Goal: Information Seeking & Learning: Learn about a topic

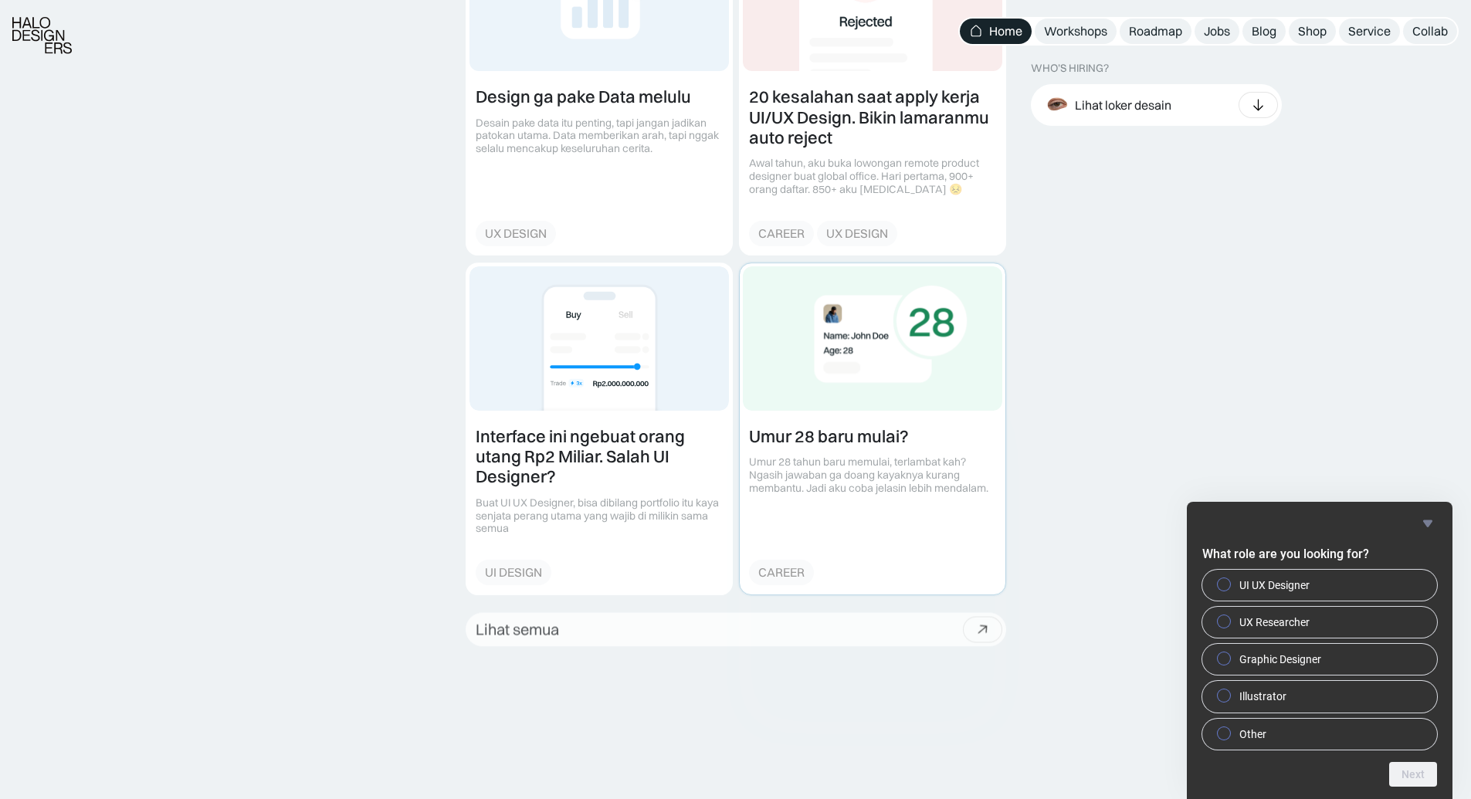
scroll to position [1997, 0]
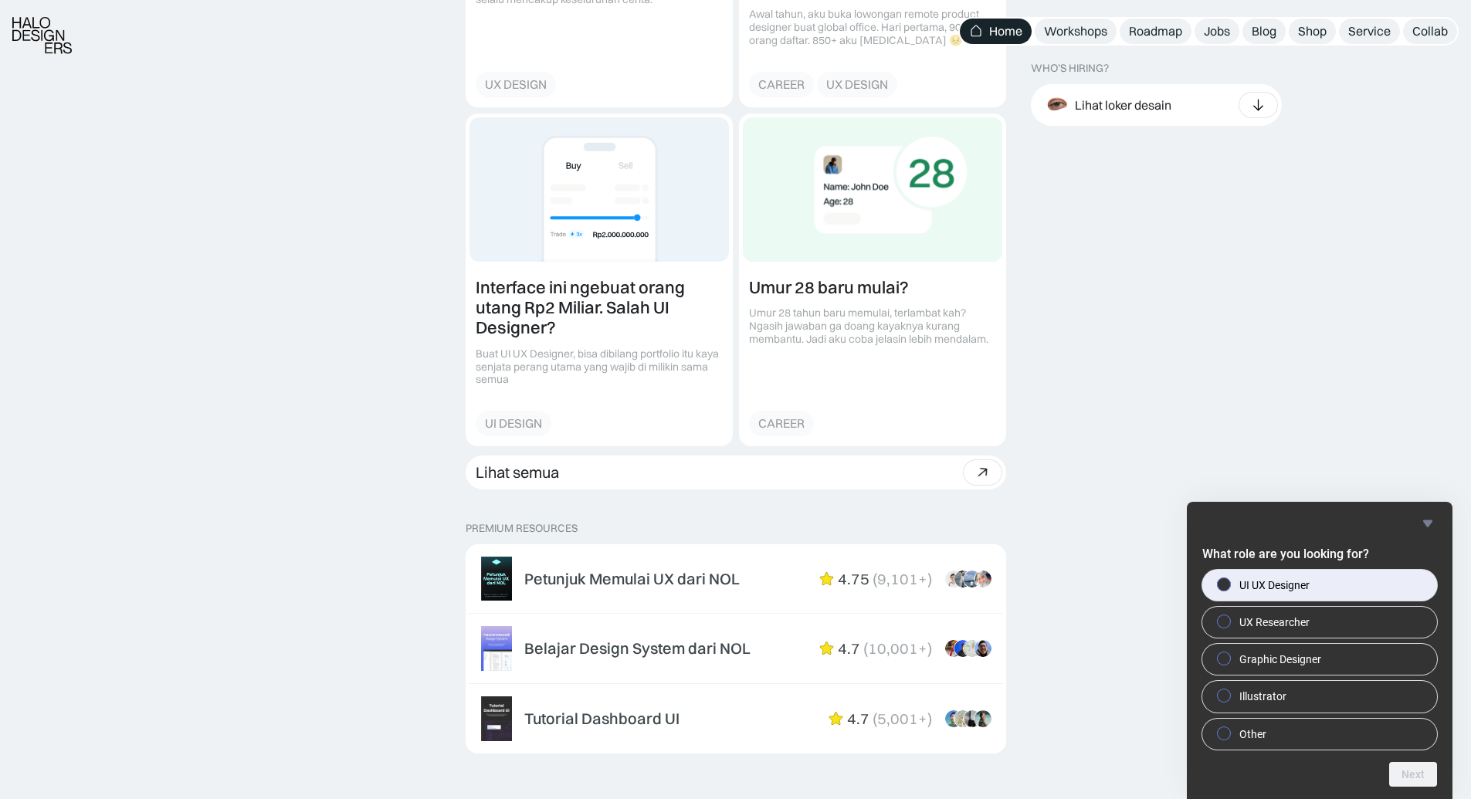
click at [1247, 584] on span "UI UX Designer" at bounding box center [1274, 585] width 70 height 15
click at [1229, 584] on input "UI UX Designer" at bounding box center [1224, 584] width 10 height 10
radio input "true"
click at [1432, 772] on button "Next" at bounding box center [1413, 774] width 48 height 25
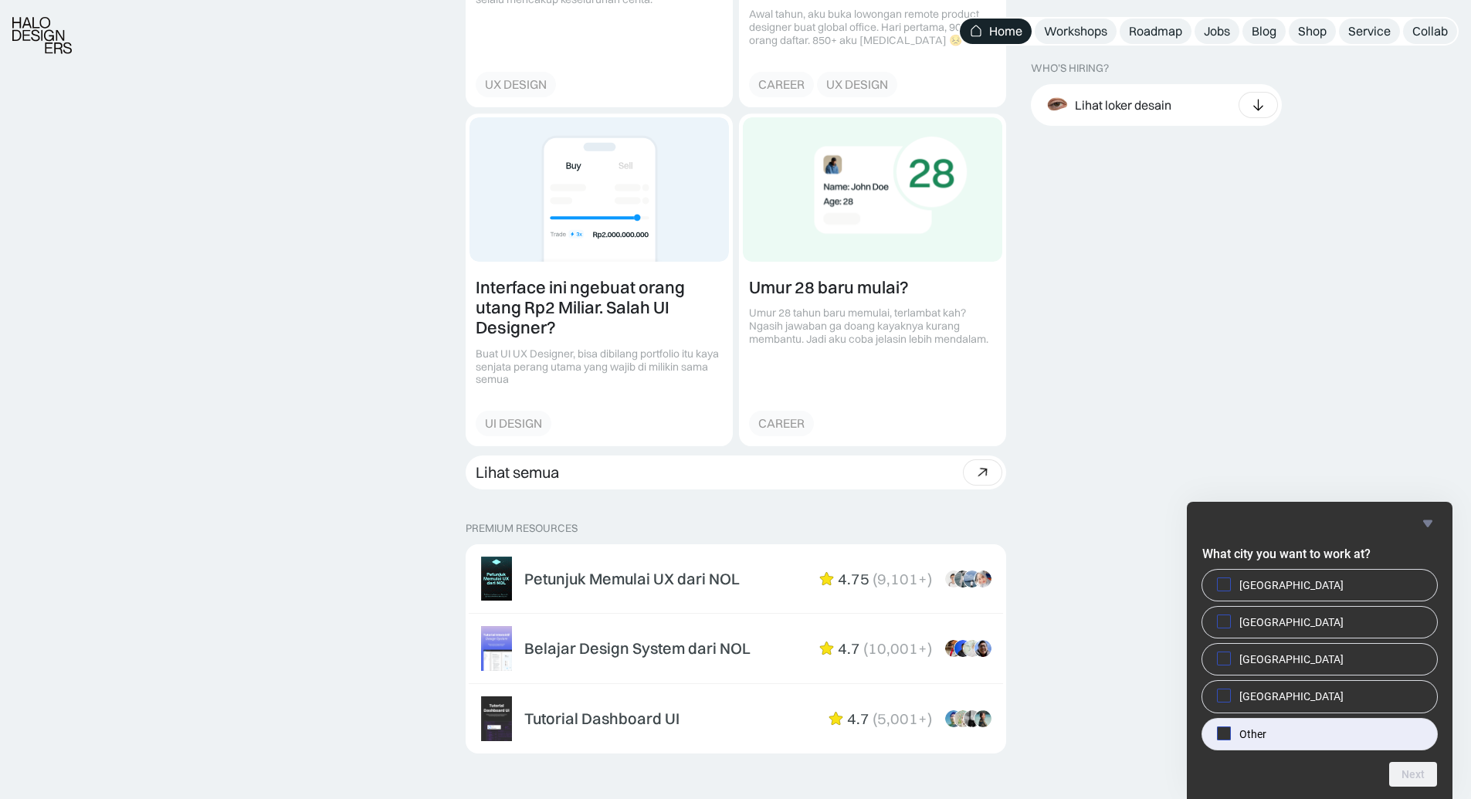
click at [1277, 742] on label "Other" at bounding box center [1319, 734] width 235 height 31
click at [1229, 738] on input "Other" at bounding box center [1224, 733] width 10 height 10
checkbox input "true"
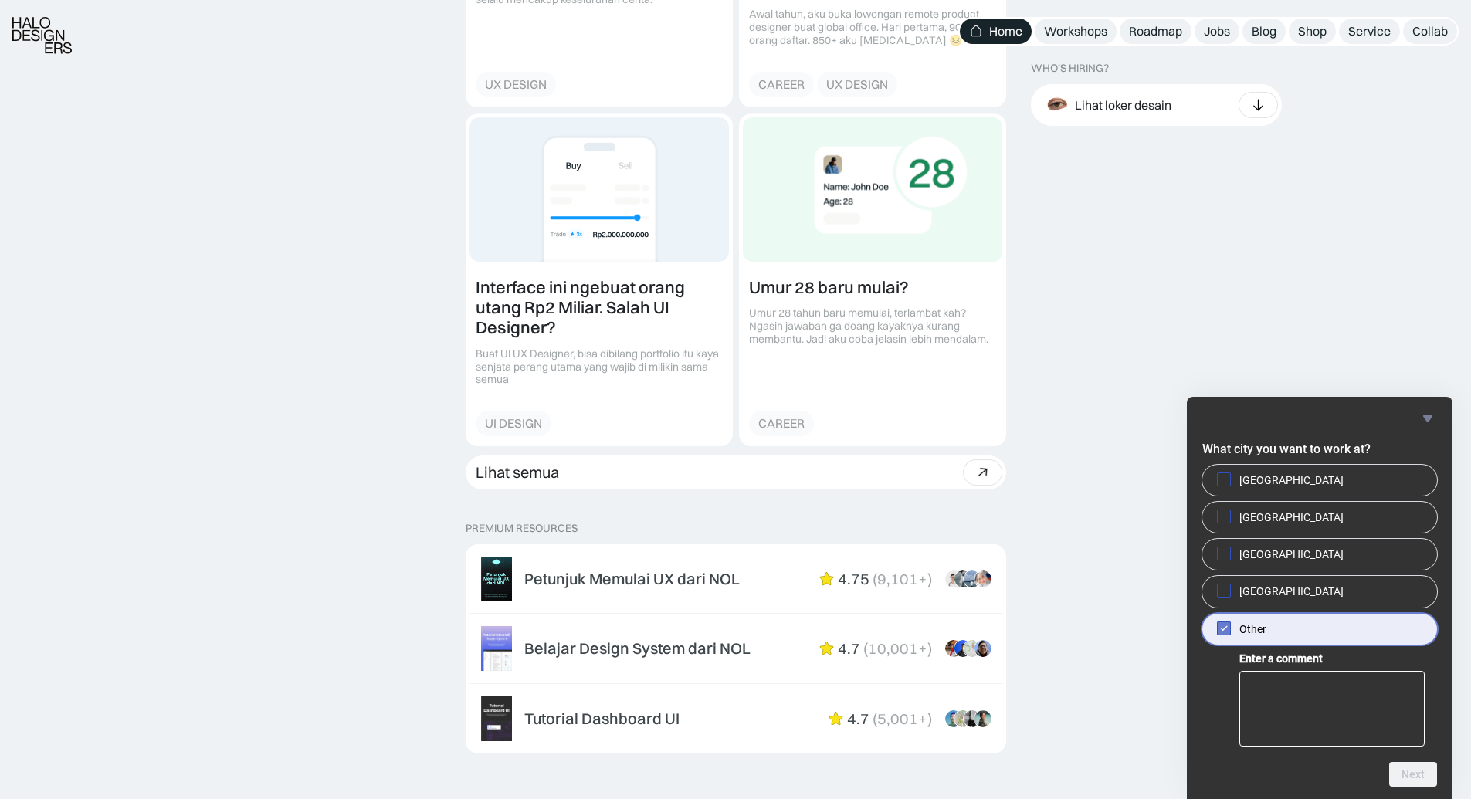
click at [1269, 499] on div "Jakarta Singapore Bandung Beijing Other Enter a comment" at bounding box center [1319, 607] width 235 height 285
click at [1270, 483] on span "Jakarta" at bounding box center [1291, 480] width 104 height 15
click at [1229, 483] on input "Jakarta" at bounding box center [1224, 479] width 10 height 10
checkbox input "true"
click at [1237, 636] on label "Other" at bounding box center [1319, 629] width 235 height 31
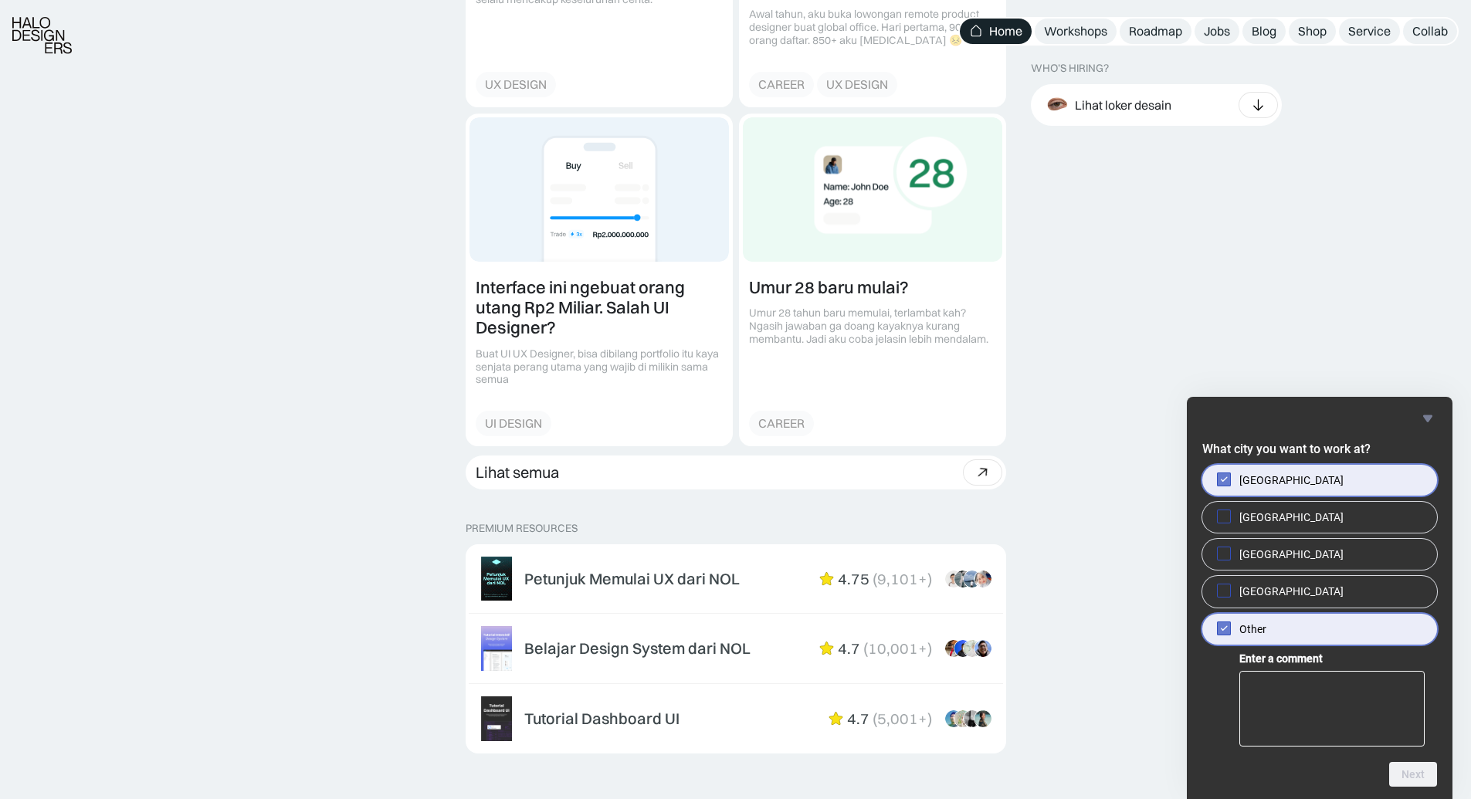
click at [1229, 633] on input "Other" at bounding box center [1224, 628] width 10 height 10
checkbox input "false"
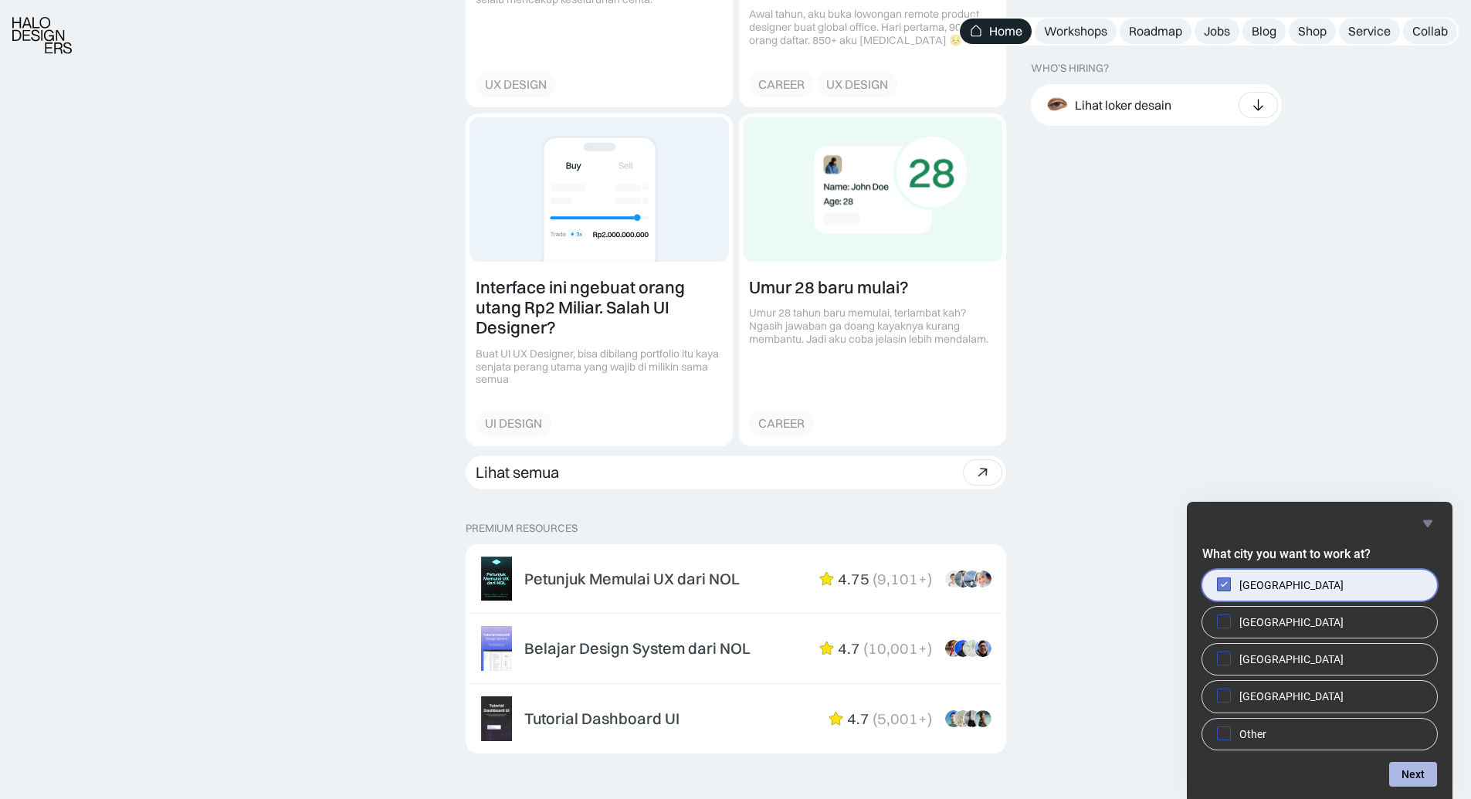
click at [1423, 771] on button "Next" at bounding box center [1413, 774] width 48 height 25
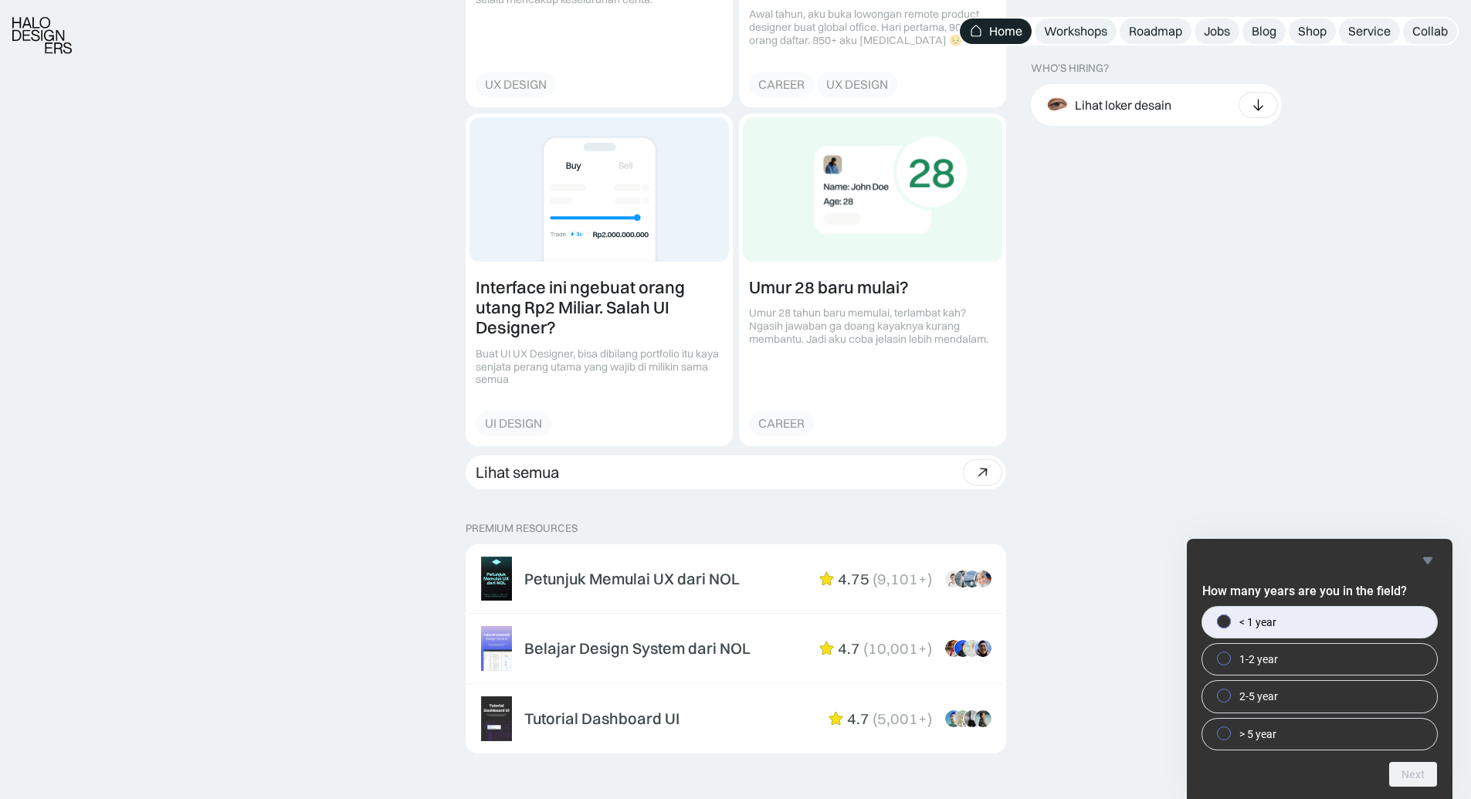
click at [1324, 628] on label "< 1 year" at bounding box center [1319, 622] width 235 height 31
click at [1229, 626] on input "< 1 year" at bounding box center [1224, 621] width 10 height 10
radio input "true"
click at [1419, 785] on button "Next" at bounding box center [1413, 774] width 48 height 25
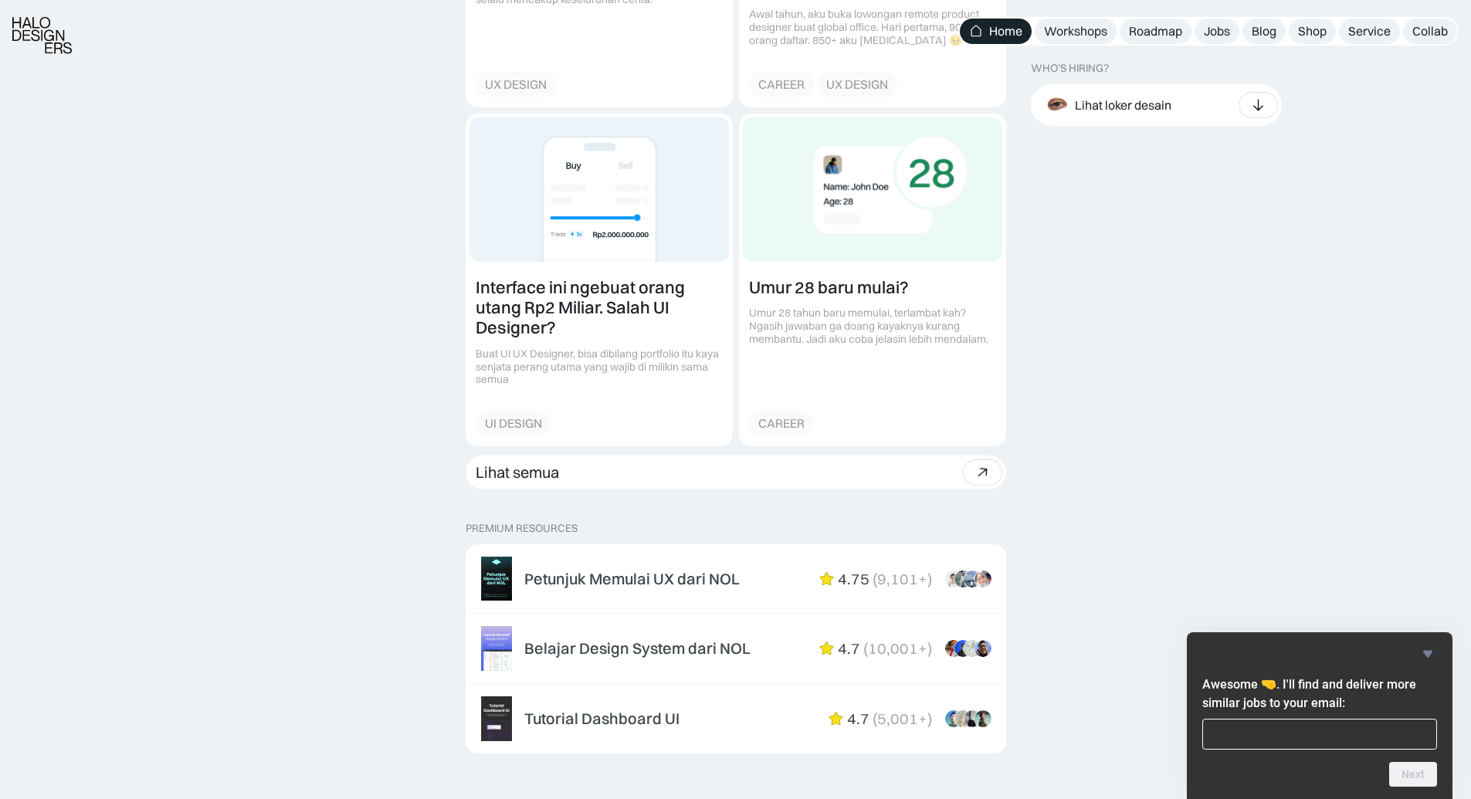
click at [1426, 655] on icon "Hide survey" at bounding box center [1427, 654] width 9 height 7
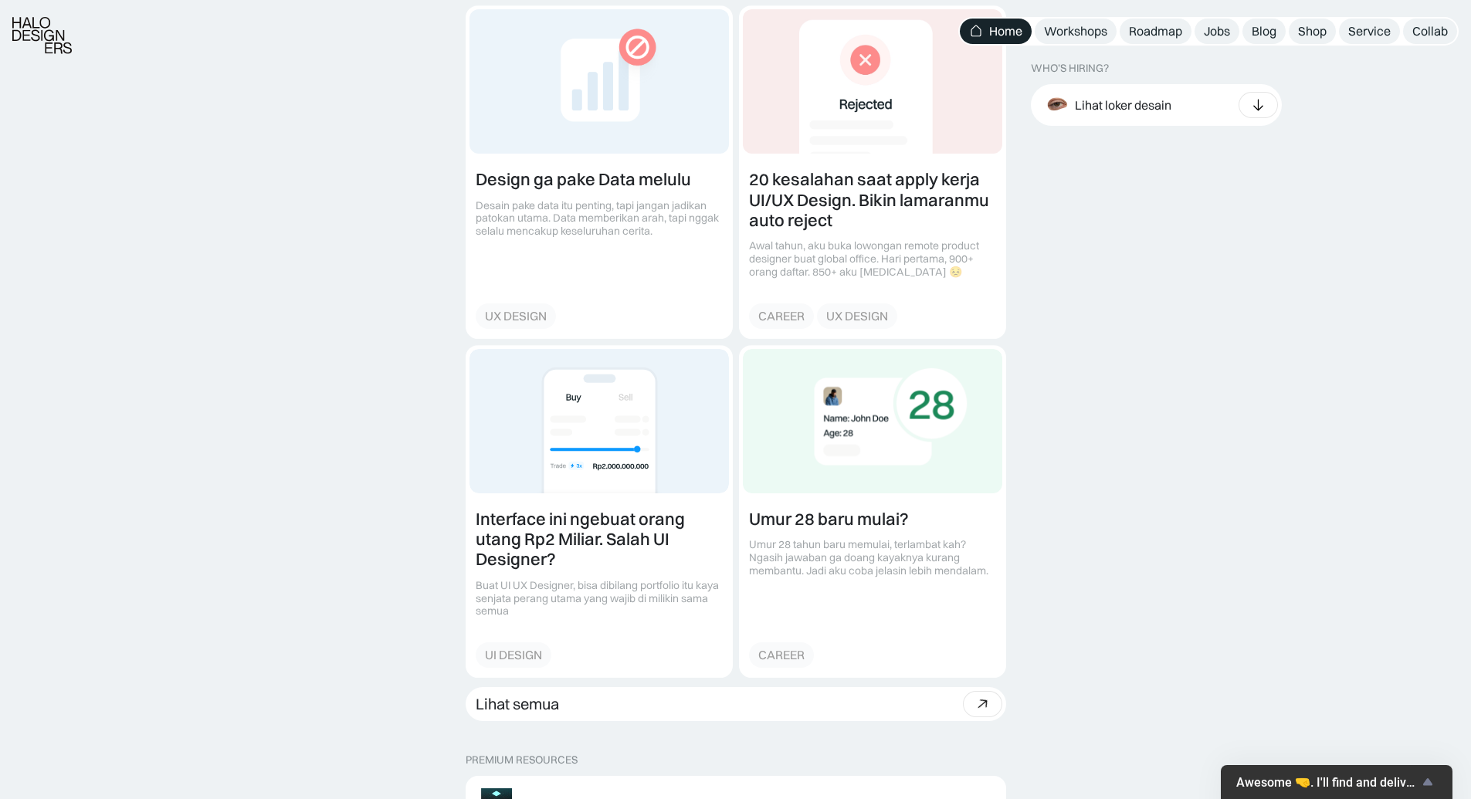
scroll to position [1915, 0]
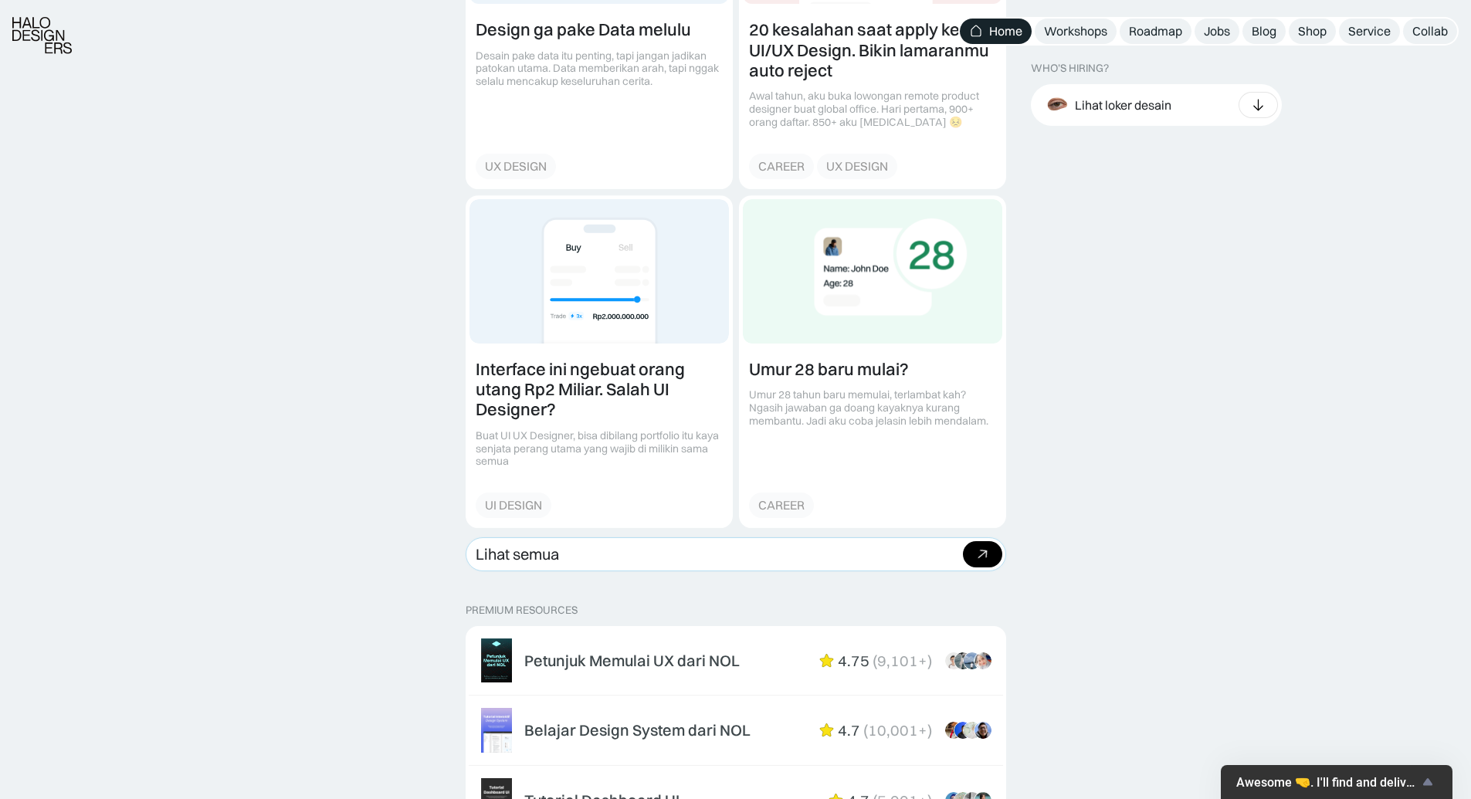
click at [632, 565] on link "Lihat semua Beli bundle Hemat Rp706.001 Rp5,206,000 Rp4.499.999 Beli paket" at bounding box center [736, 554] width 541 height 34
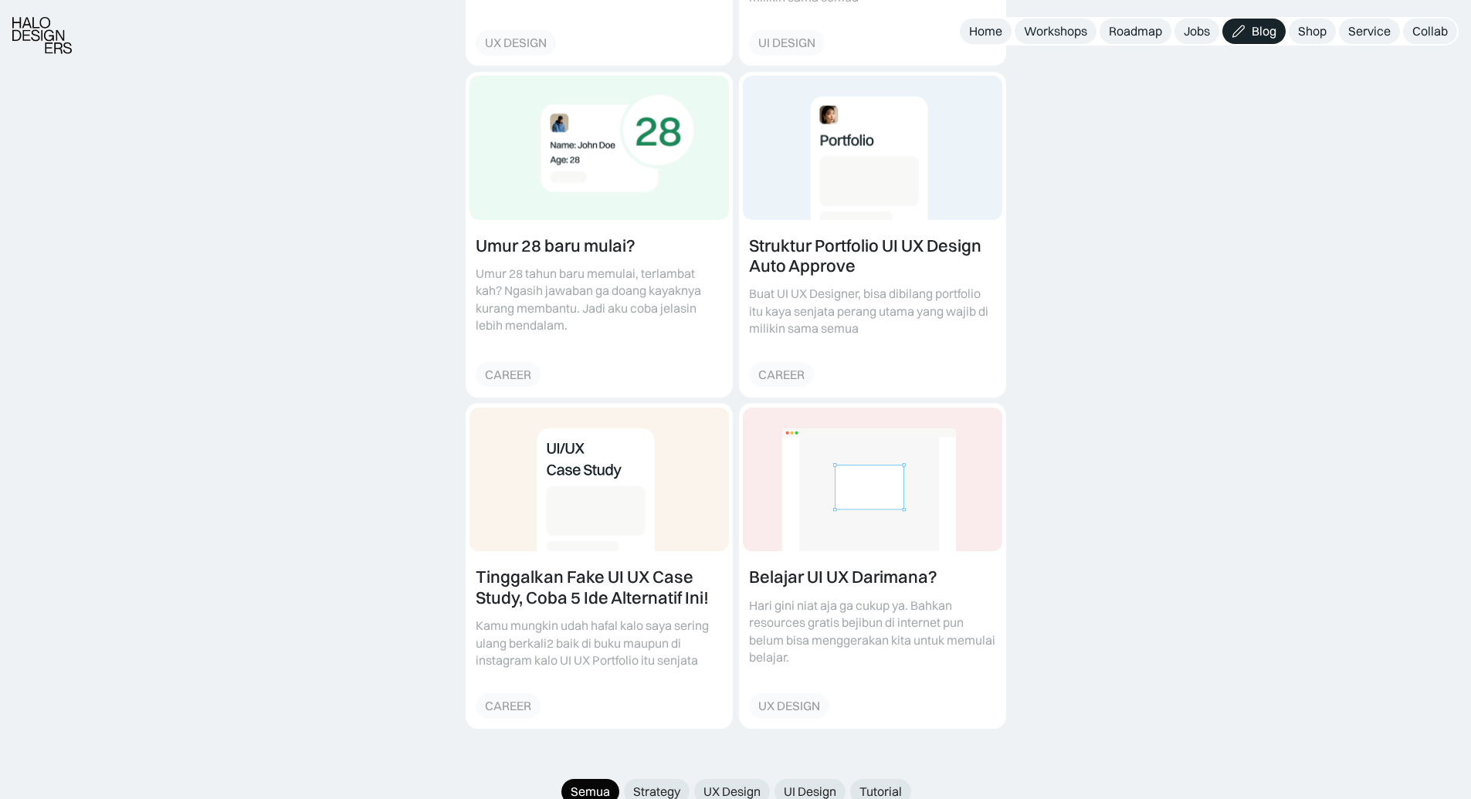
scroll to position [1120, 0]
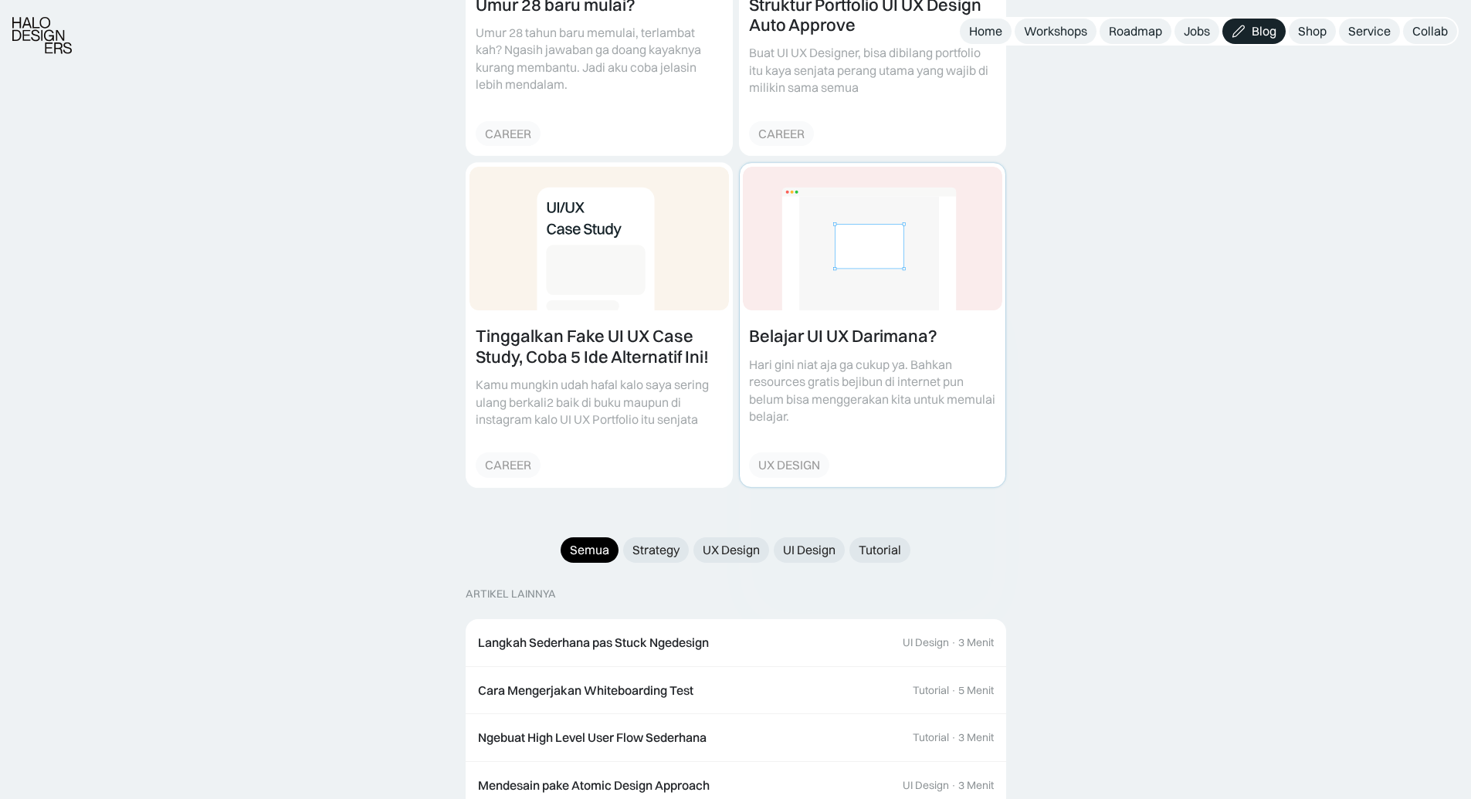
click at [837, 327] on link at bounding box center [873, 325] width 266 height 324
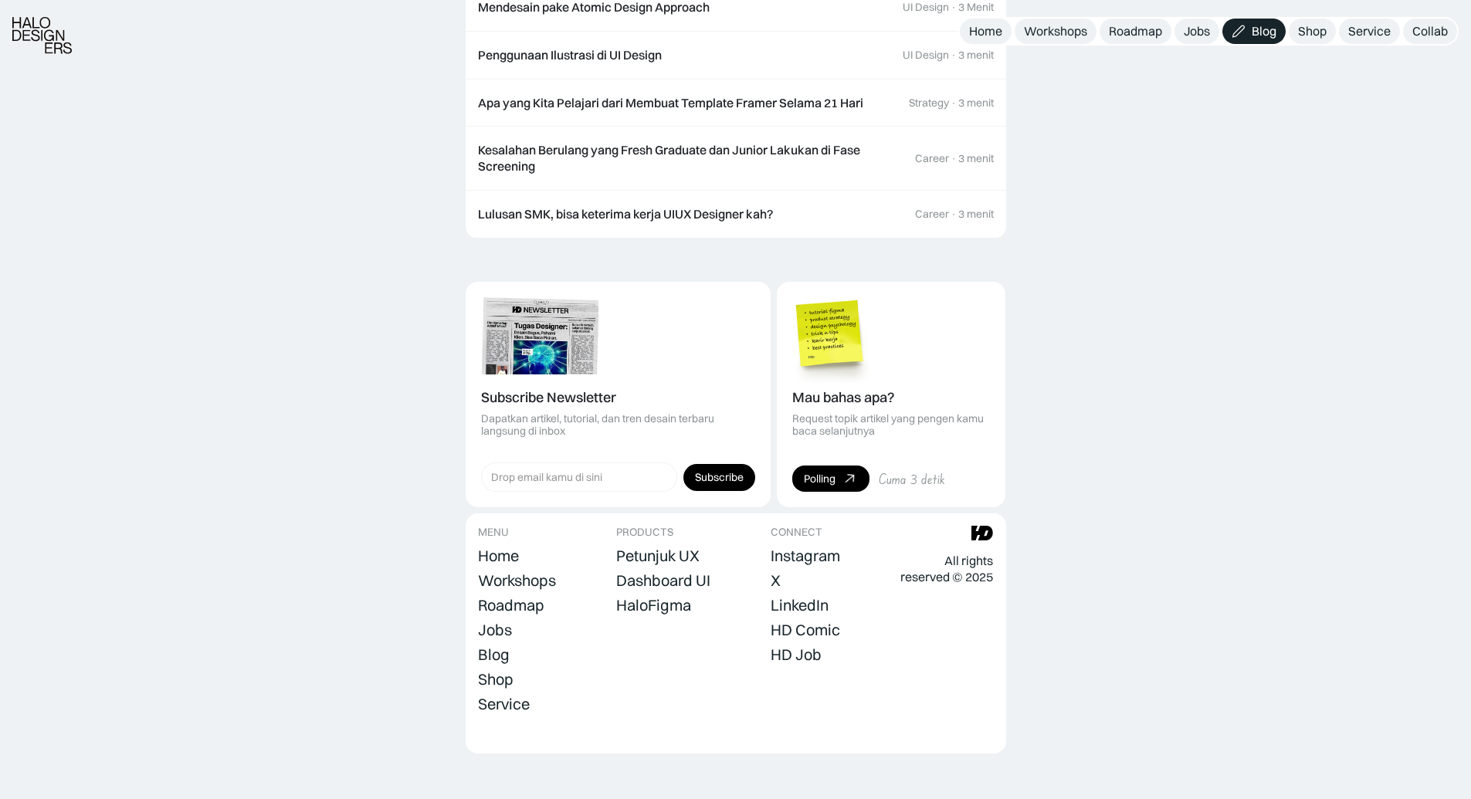
scroll to position [4172, 0]
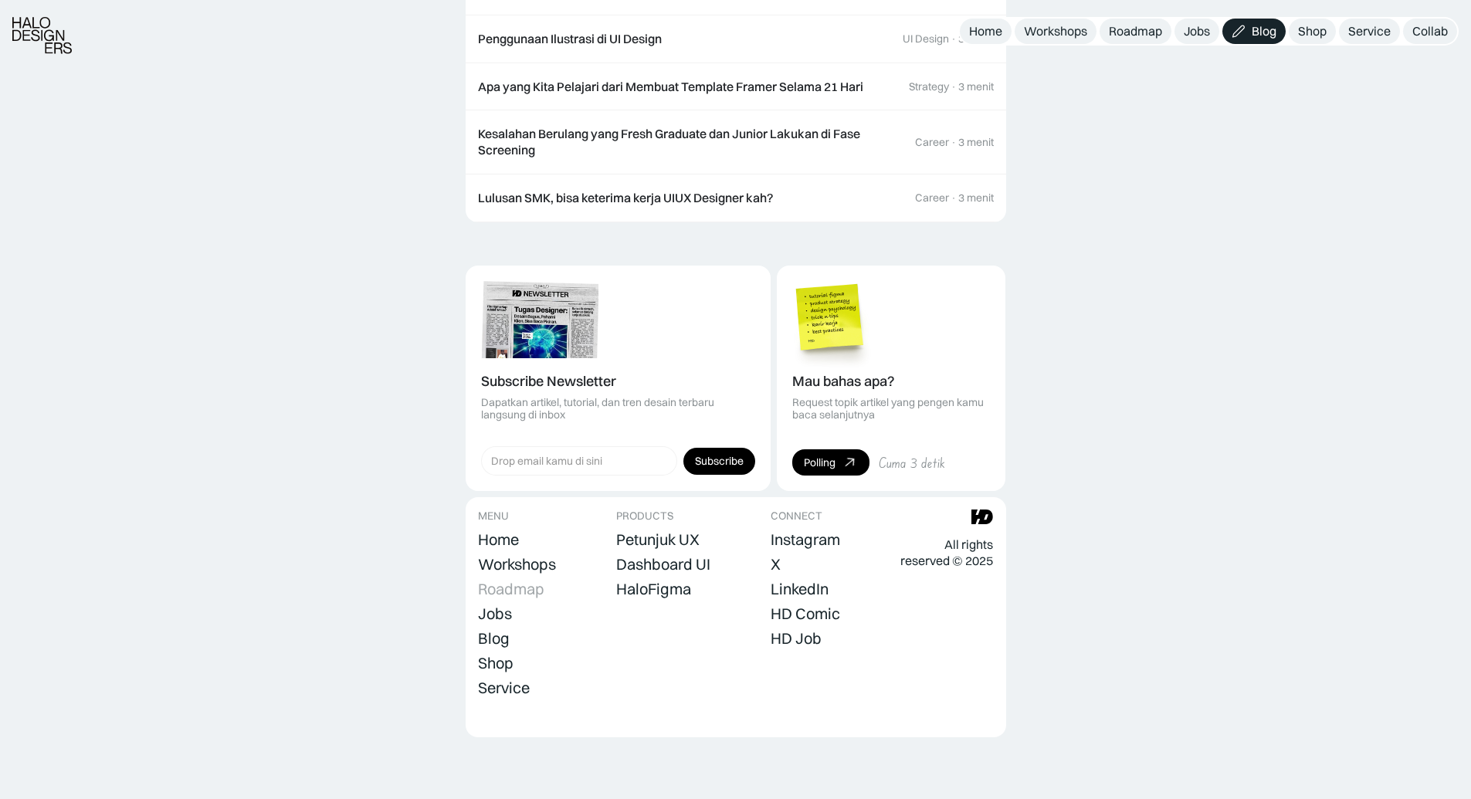
click at [508, 588] on div "Roadmap" at bounding box center [511, 589] width 66 height 19
click at [511, 574] on link "Workshops" at bounding box center [517, 565] width 78 height 22
click at [519, 592] on div "Roadmap" at bounding box center [511, 589] width 66 height 19
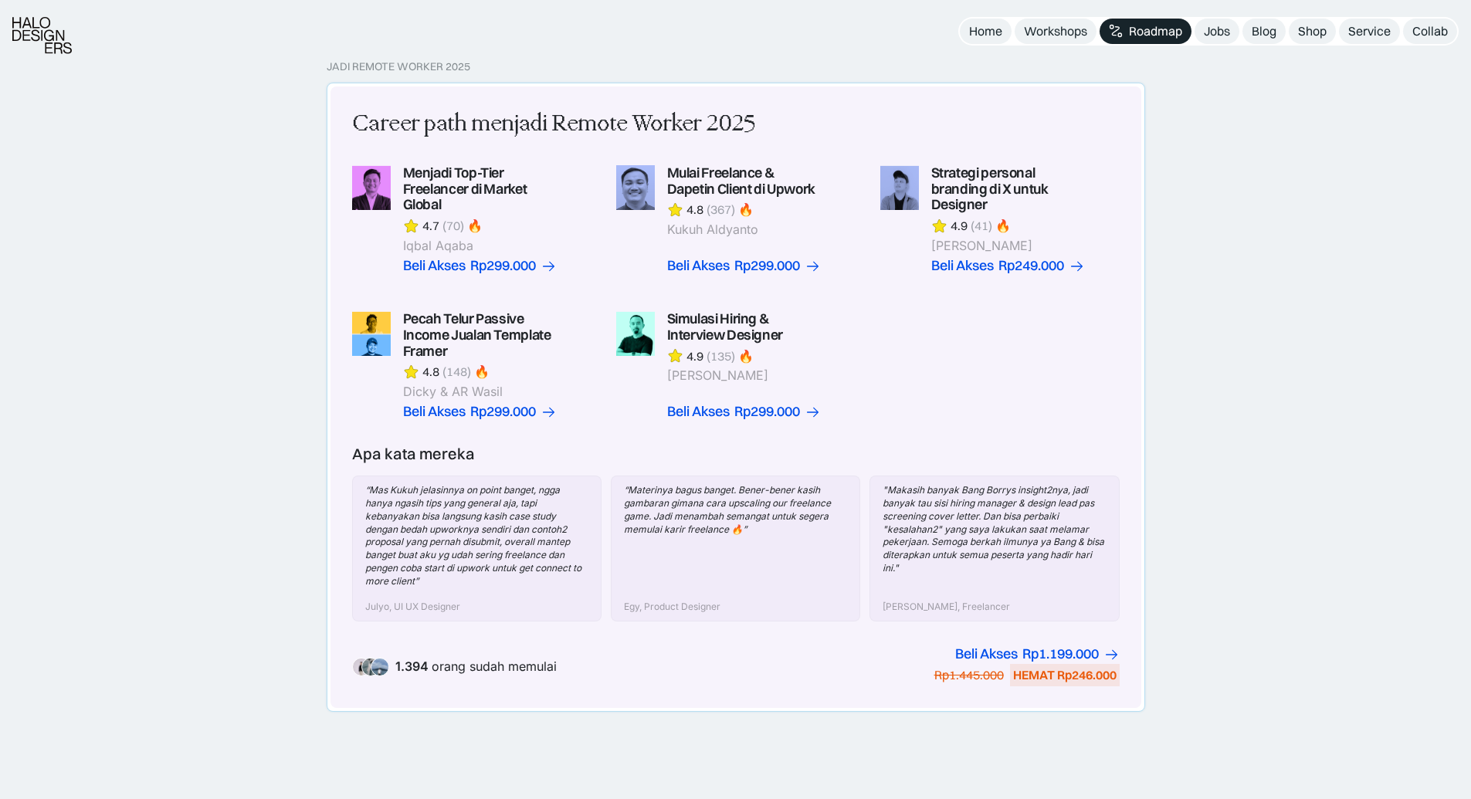
scroll to position [387, 0]
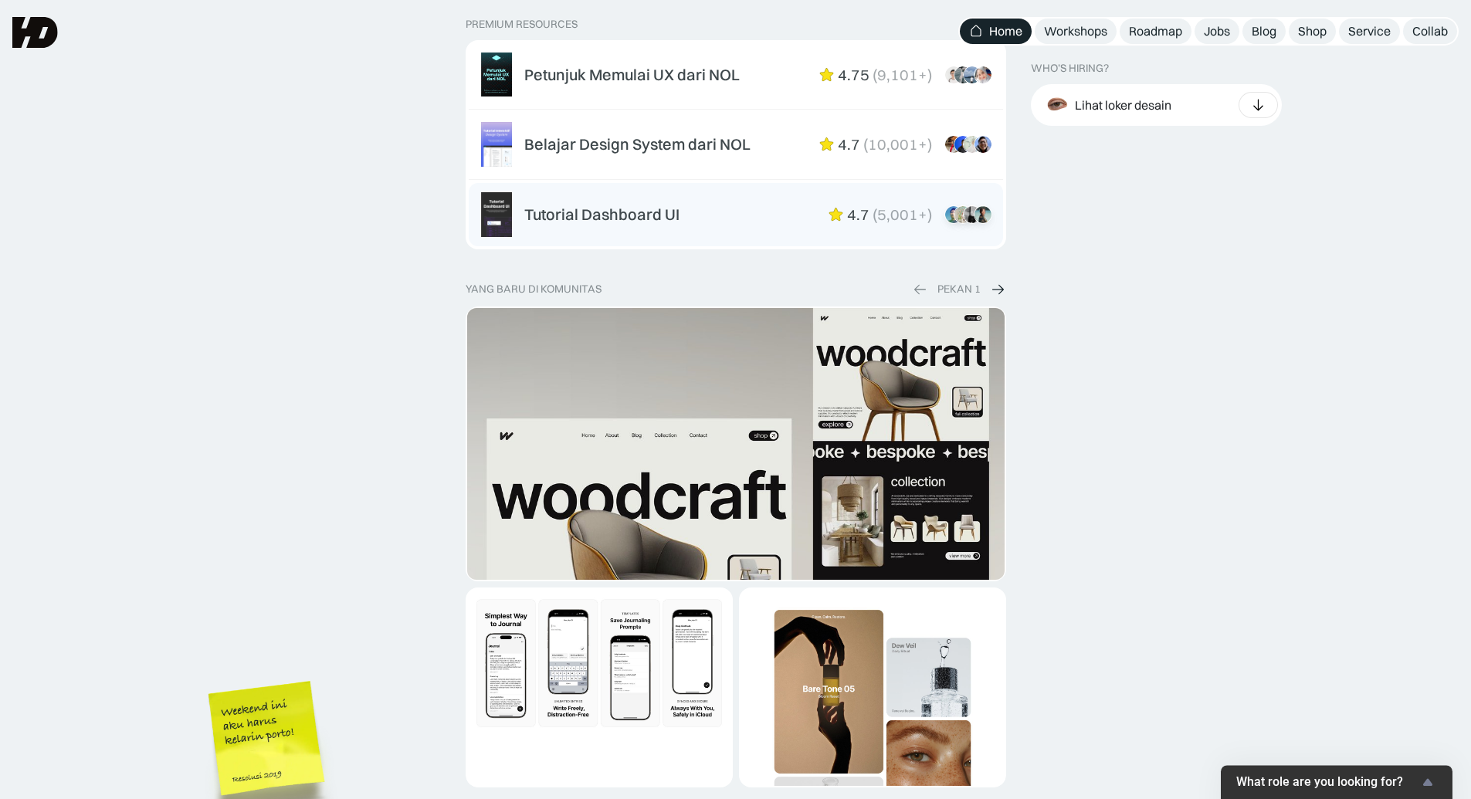
scroll to position [2482, 0]
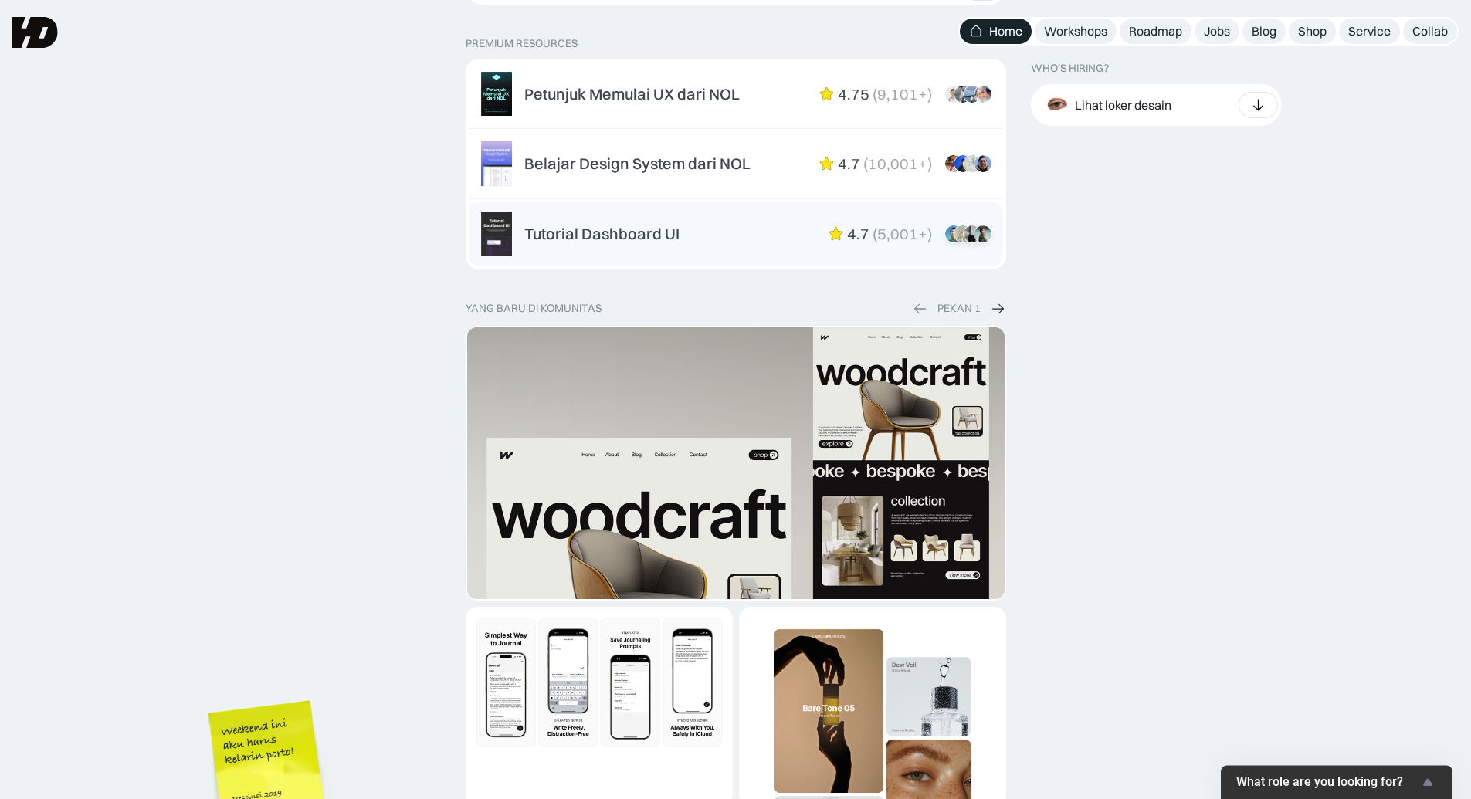
click at [654, 235] on div "Tutorial Dashboard UI" at bounding box center [601, 234] width 155 height 19
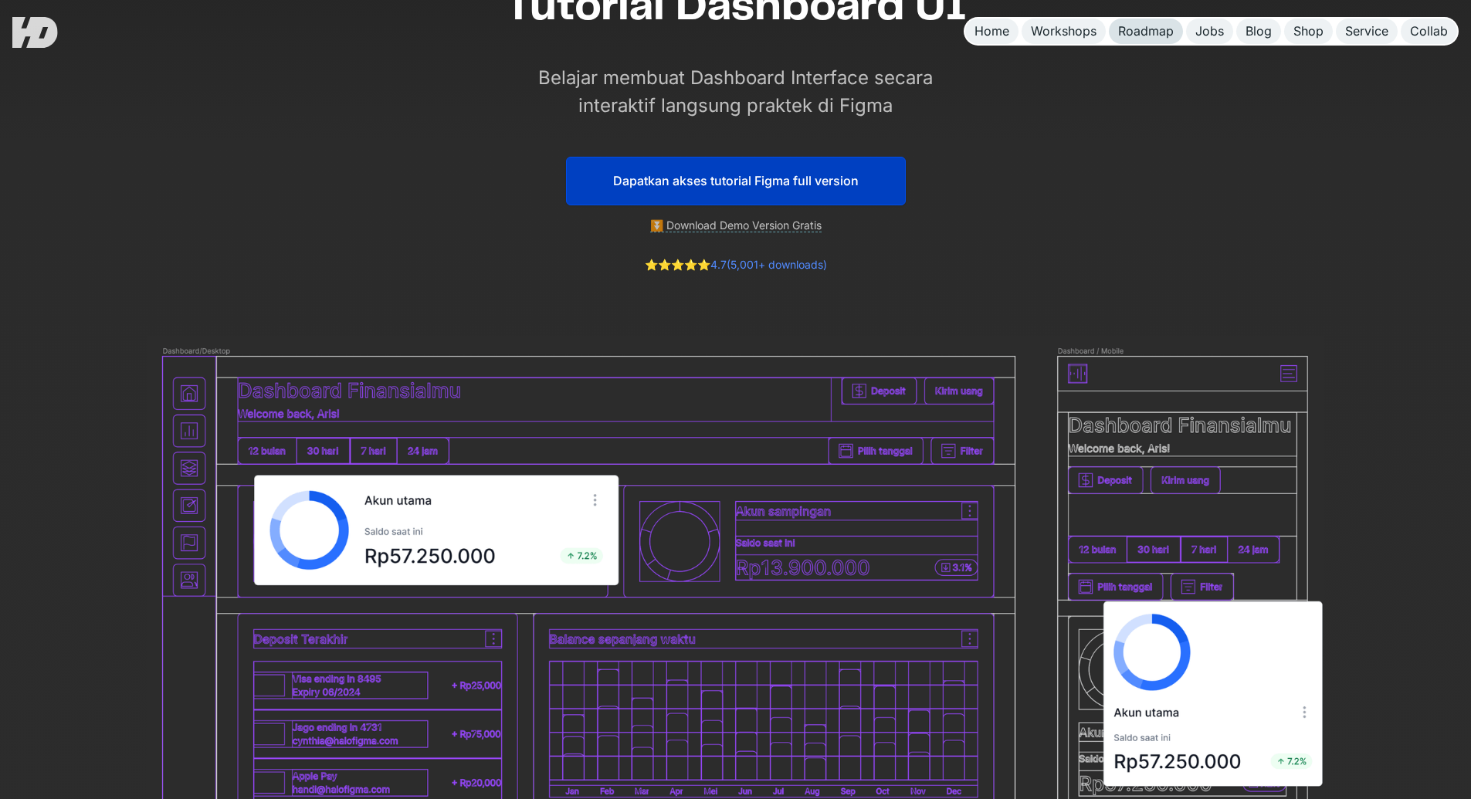
scroll to position [93, 0]
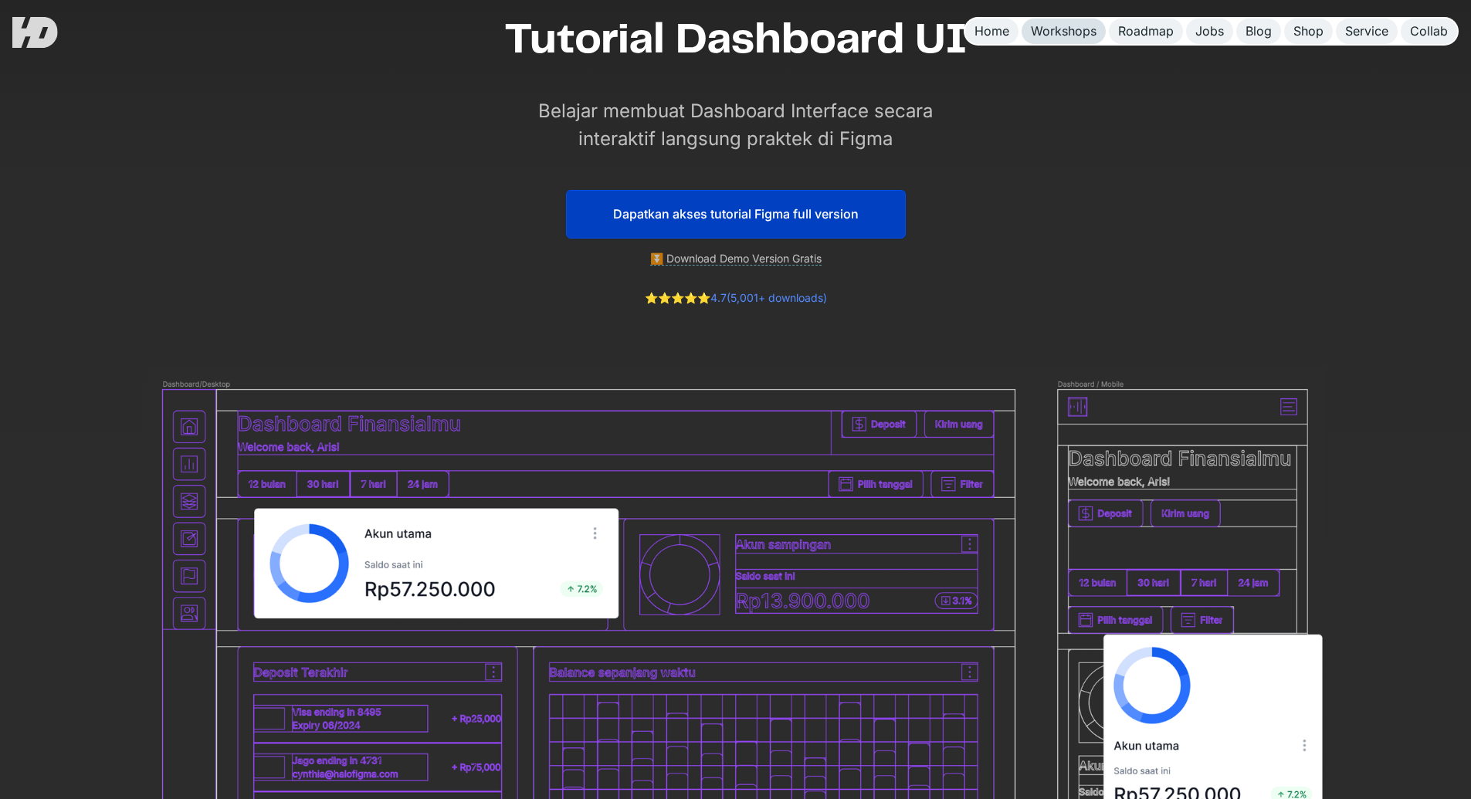
click at [1073, 35] on div "Workshops" at bounding box center [1064, 31] width 66 height 16
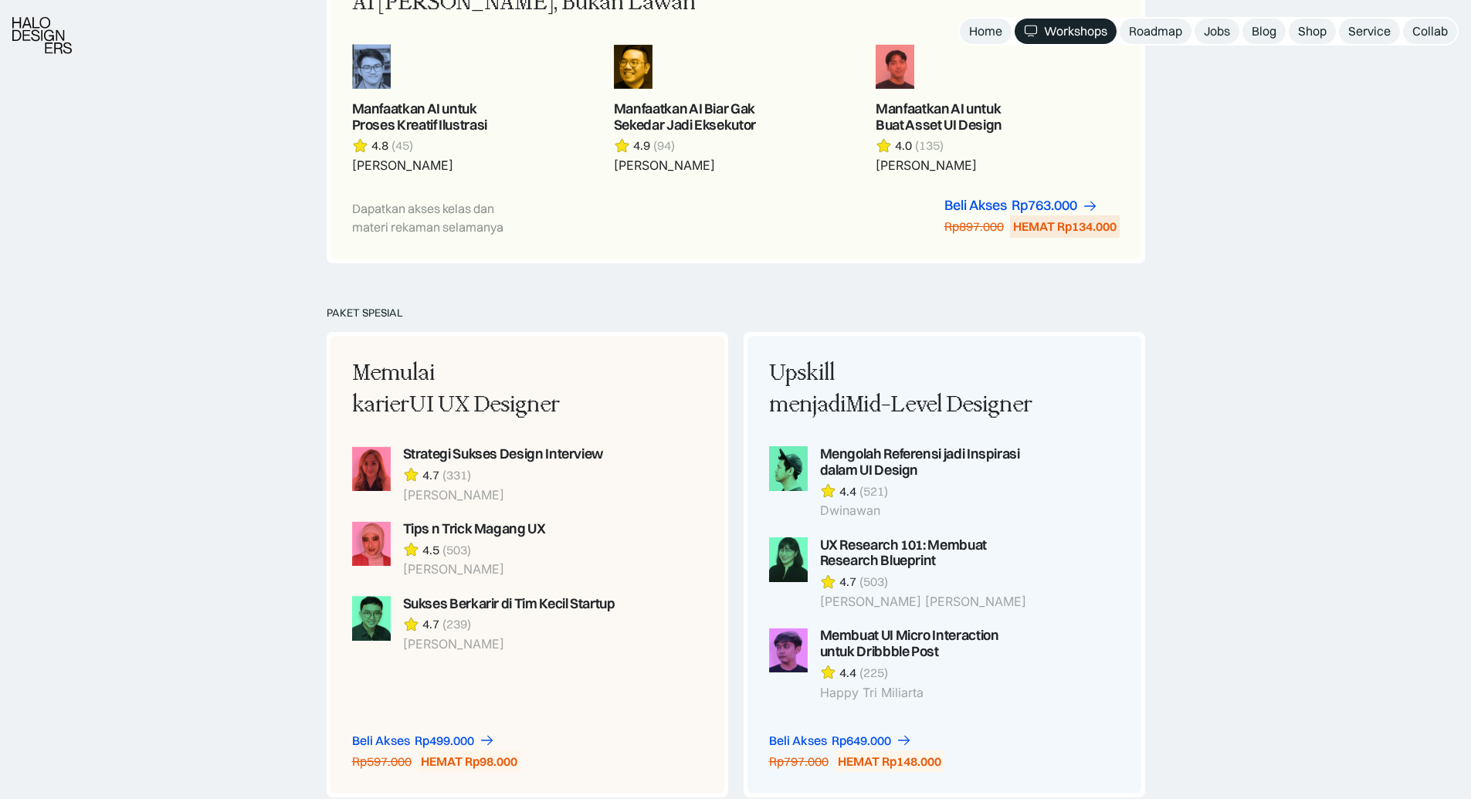
scroll to position [1124, 0]
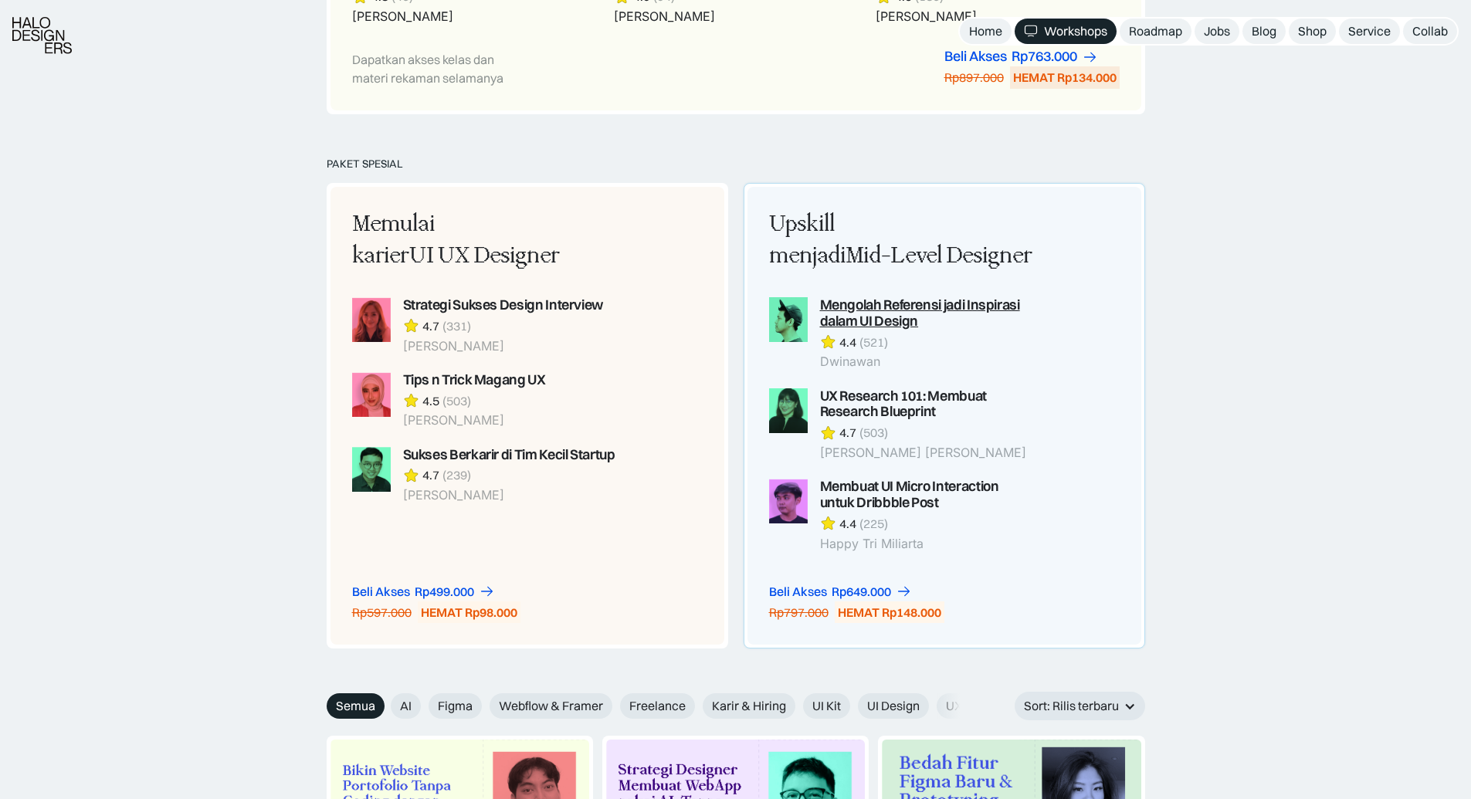
click at [960, 307] on div "Mengolah Referensi jadi Inspirasi dalam UI Design" at bounding box center [927, 313] width 215 height 32
